Goal: Complete application form

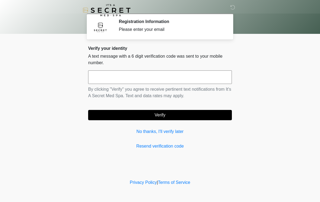
click at [120, 73] on input "text" at bounding box center [160, 78] width 144 height 14
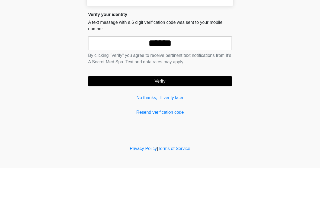
type input "******"
click at [178, 75] on form "****** By clicking "Verify" you agree to receive pertinent text notifications f…" at bounding box center [160, 96] width 144 height 50
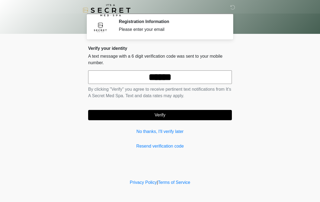
click at [175, 112] on button "Verify" at bounding box center [160, 115] width 144 height 10
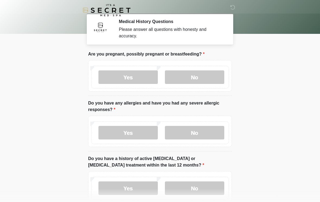
click at [194, 74] on label "No" at bounding box center [194, 78] width 59 height 14
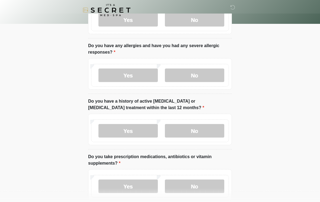
scroll to position [56, 0]
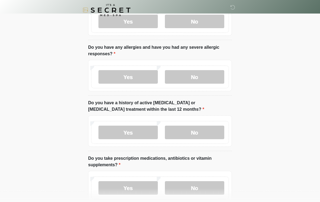
click at [147, 74] on label "Yes" at bounding box center [128, 78] width 59 height 14
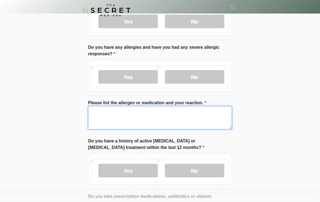
click at [145, 115] on textarea "Please list the allergen or medication and your reaction." at bounding box center [160, 117] width 144 height 23
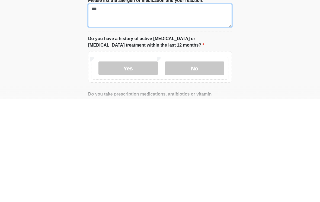
scroll to position [58, 0]
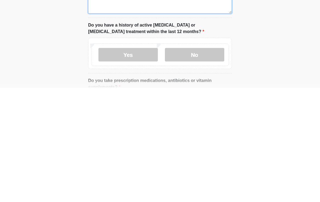
type textarea "***"
click at [199, 163] on label "No" at bounding box center [194, 170] width 59 height 14
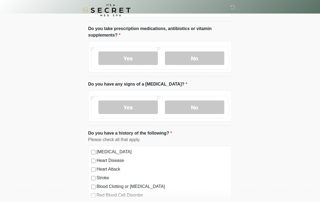
scroll to position [224, 0]
click at [196, 55] on label "No" at bounding box center [194, 58] width 59 height 14
click at [186, 105] on label "No" at bounding box center [194, 107] width 59 height 14
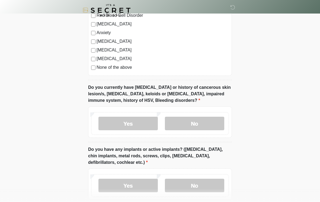
click at [187, 123] on label "No" at bounding box center [194, 124] width 59 height 14
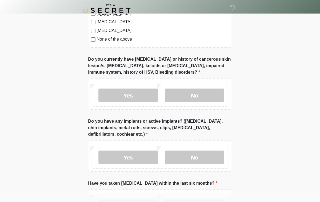
scroll to position [490, 0]
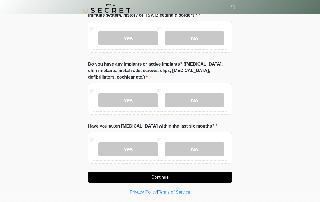
click at [202, 100] on label "No" at bounding box center [194, 101] width 59 height 14
click at [192, 152] on label "No" at bounding box center [194, 150] width 59 height 14
click at [173, 178] on button "Continue" at bounding box center [160, 178] width 144 height 10
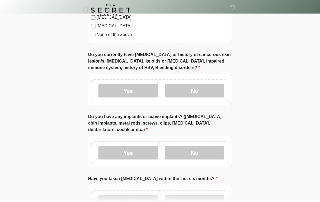
scroll to position [438, 0]
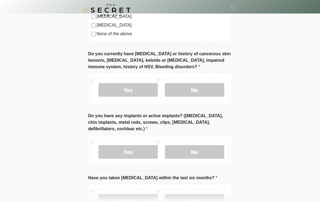
click at [210, 84] on label "No" at bounding box center [194, 91] width 59 height 14
click at [190, 156] on label "No" at bounding box center [194, 153] width 59 height 14
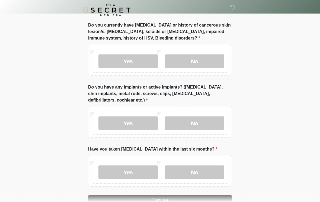
scroll to position [490, 0]
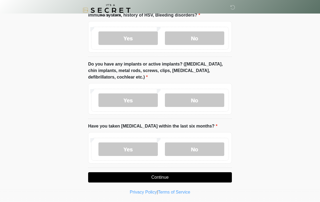
click at [173, 177] on button "Continue" at bounding box center [160, 178] width 144 height 10
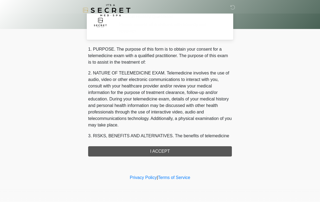
scroll to position [0, 0]
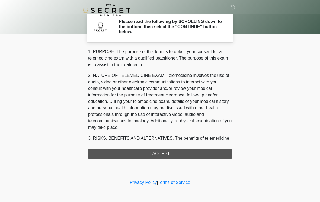
click at [170, 146] on div "1. PURPOSE. The purpose of this form is to obtain your consent for a telemedici…" at bounding box center [160, 104] width 144 height 111
click at [167, 148] on div "1. PURPOSE. The purpose of this form is to obtain your consent for a telemedici…" at bounding box center [160, 104] width 144 height 111
click at [165, 152] on div "1. PURPOSE. The purpose of this form is to obtain your consent for a telemedici…" at bounding box center [160, 104] width 144 height 111
click at [168, 156] on div "1. PURPOSE. The purpose of this form is to obtain your consent for a telemedici…" at bounding box center [160, 104] width 144 height 111
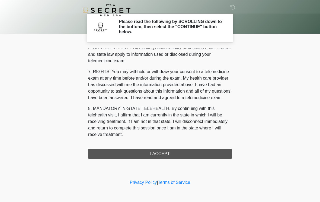
scroll to position [221, 0]
click at [174, 152] on button "I ACCEPT" at bounding box center [160, 154] width 144 height 10
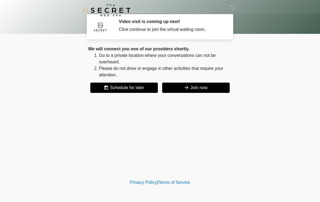
click at [194, 89] on button "Join now" at bounding box center [196, 88] width 68 height 10
